Goal: Find specific page/section: Locate a particular part of the current website

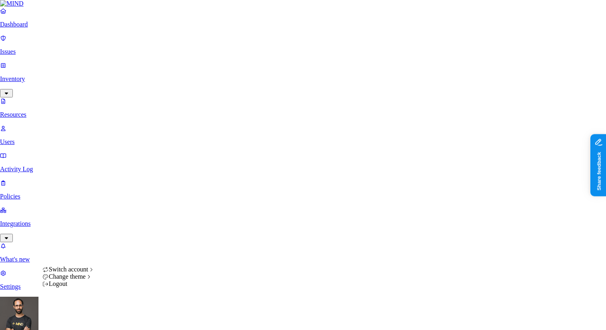
click at [75, 320] on html "Dashboard Issues Inventory Resources Users Activity Log Policies Integrations W…" at bounding box center [303, 268] width 606 height 537
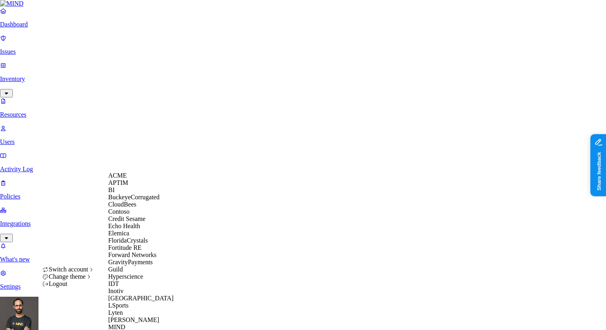
scroll to position [362, 0]
